Goal: Use online tool/utility: Utilize a website feature to perform a specific function

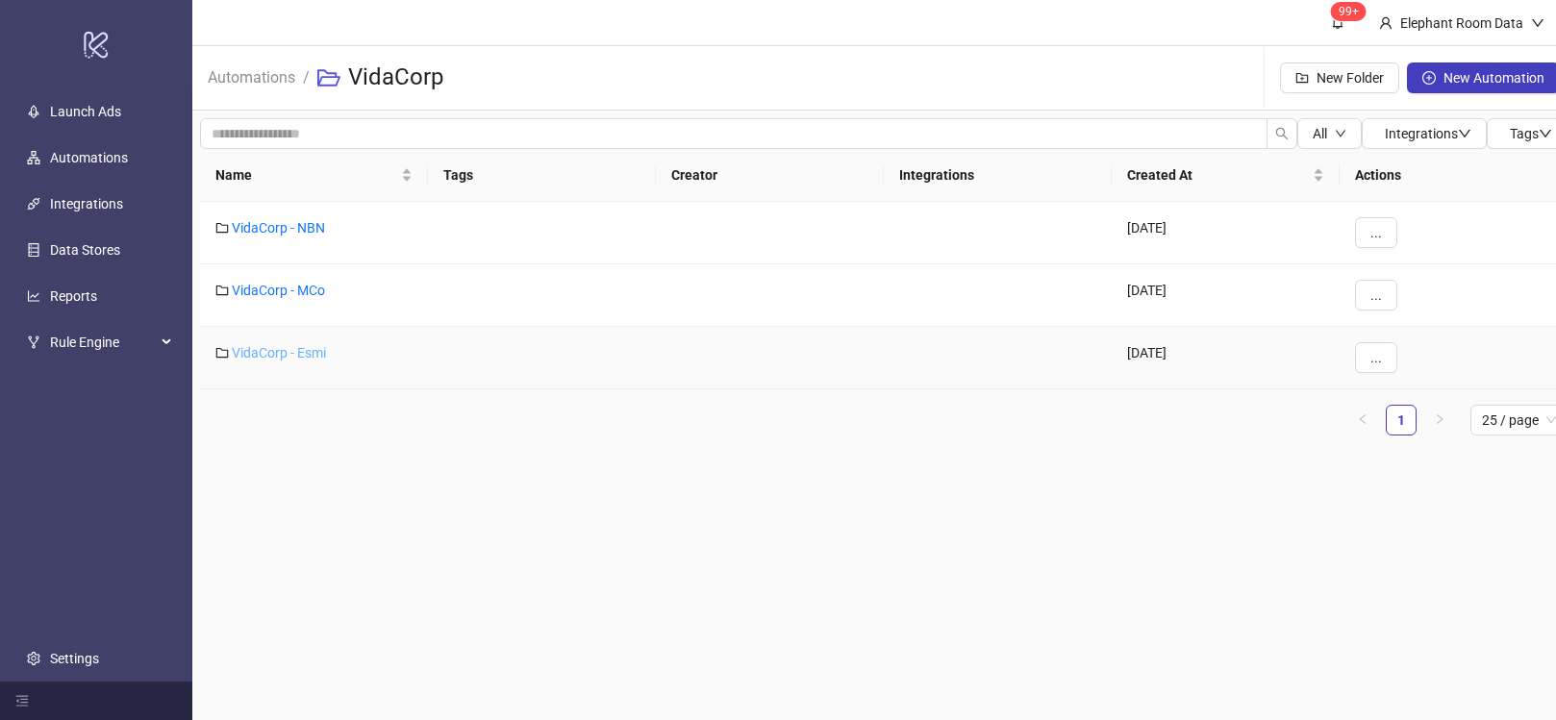
click at [277, 358] on link "VidaCorp - Esmi" at bounding box center [279, 352] width 94 height 15
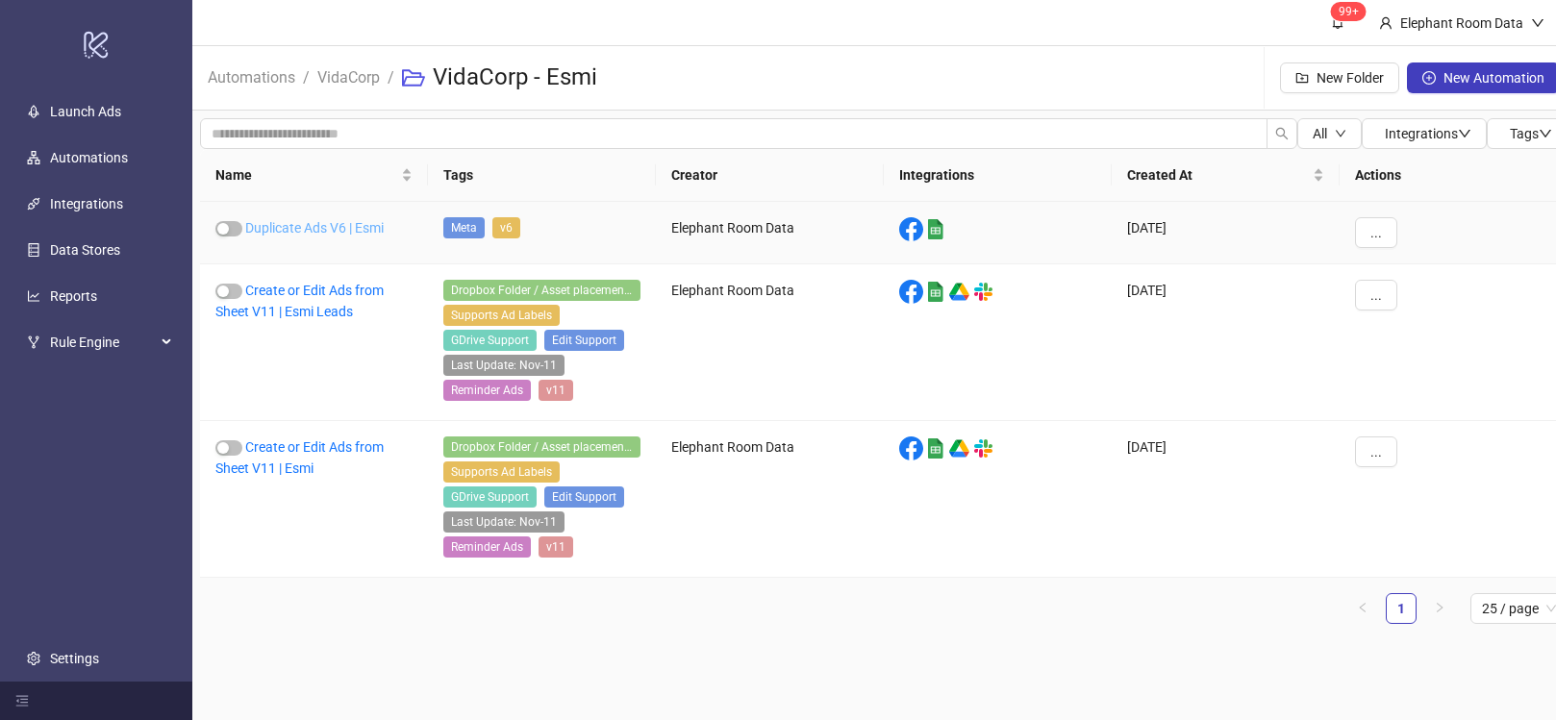
click at [287, 231] on link "Duplicate Ads V6 | Esmi" at bounding box center [314, 227] width 138 height 15
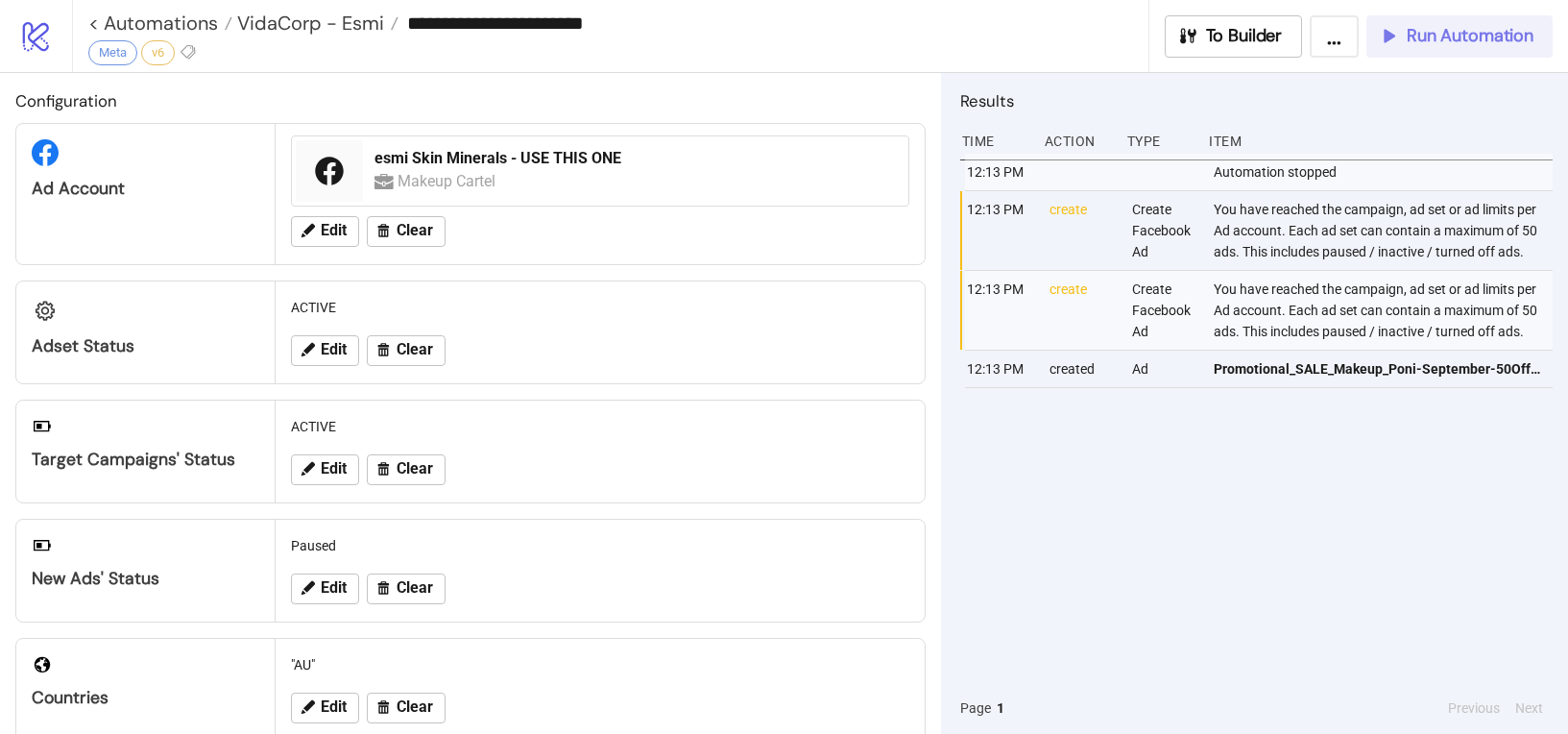
click at [1421, 47] on button "Run Automation" at bounding box center [1460, 36] width 187 height 42
